Goal: Task Accomplishment & Management: Manage account settings

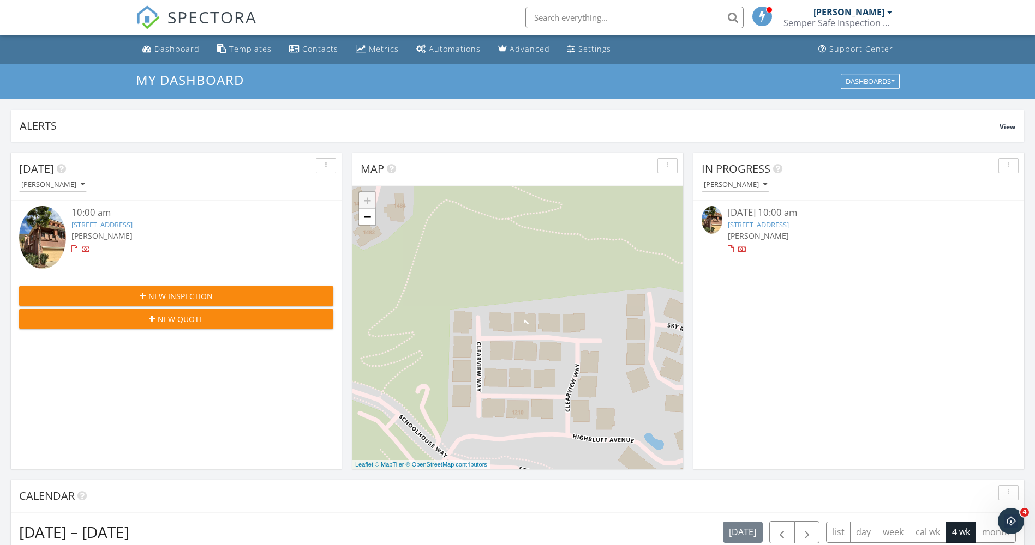
click at [789, 226] on link "1440 Clearview Way, San Marcos, CA 92078" at bounding box center [758, 225] width 61 height 10
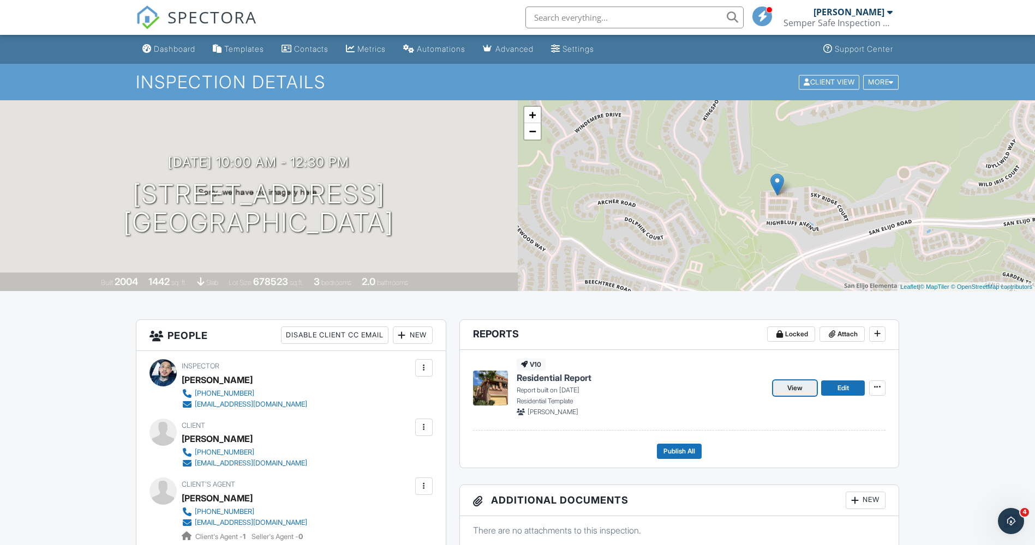
click at [791, 386] on span "View" at bounding box center [794, 388] width 15 height 11
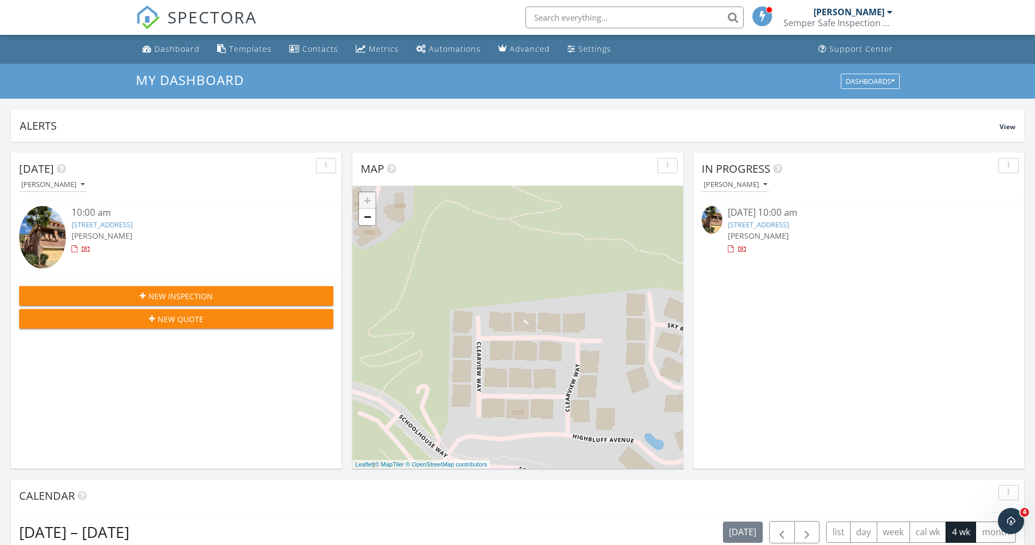
click at [789, 224] on link "[STREET_ADDRESS]" at bounding box center [758, 225] width 61 height 10
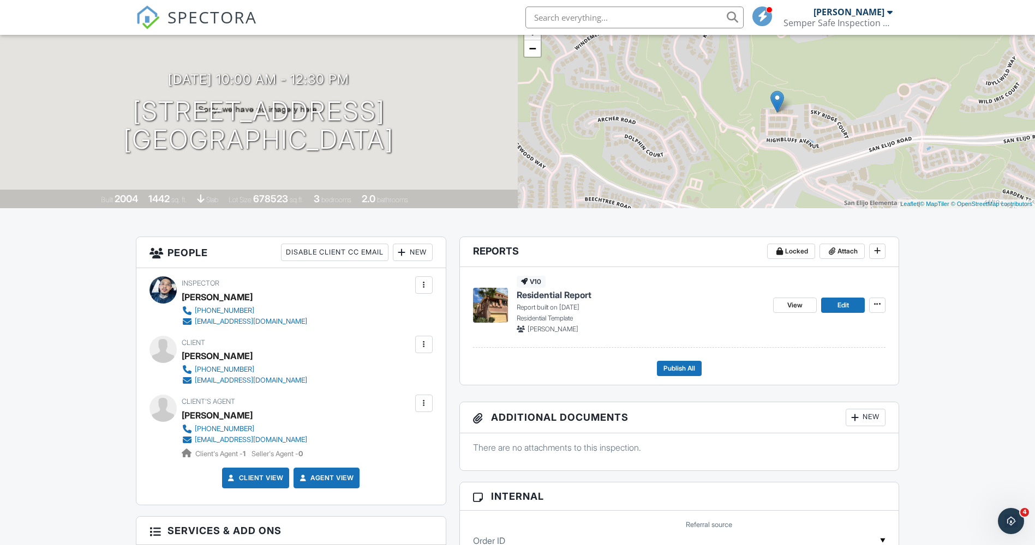
scroll to position [77, 0]
